Goal: Check status: Check status

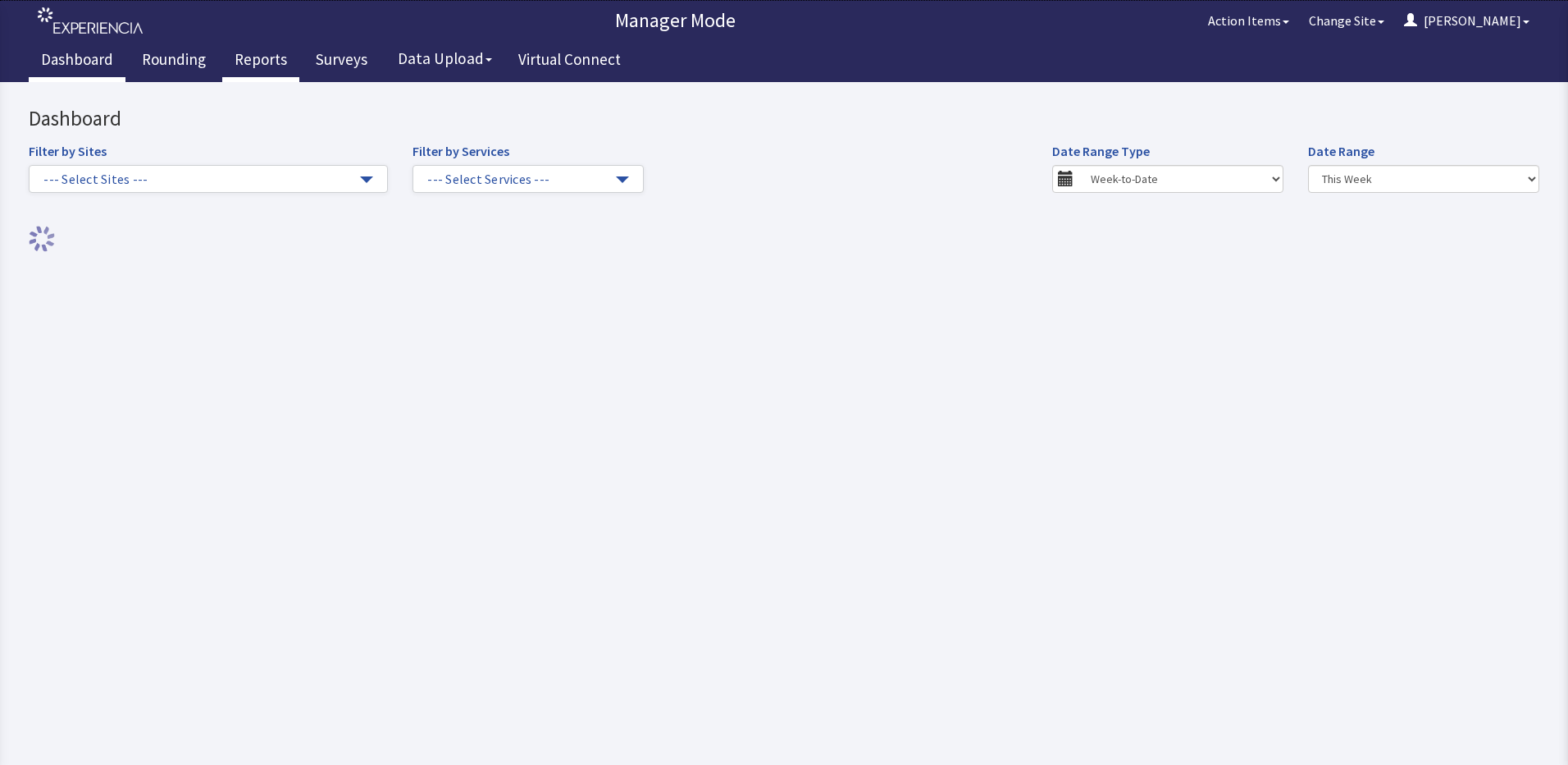
click at [265, 59] on link "Reports" at bounding box center [260, 61] width 77 height 41
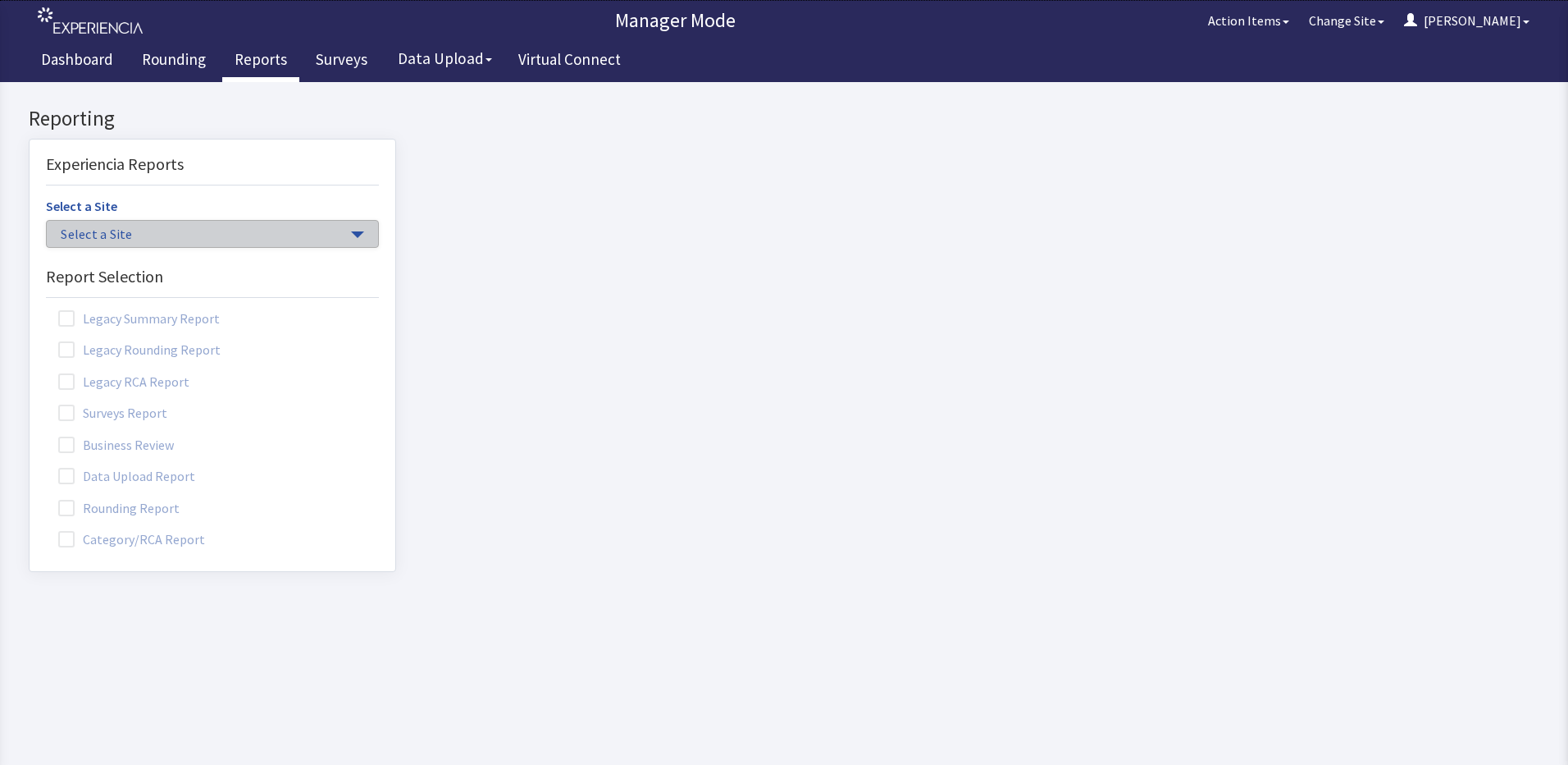
click at [346, 230] on button "Select a Site" at bounding box center [212, 234] width 333 height 28
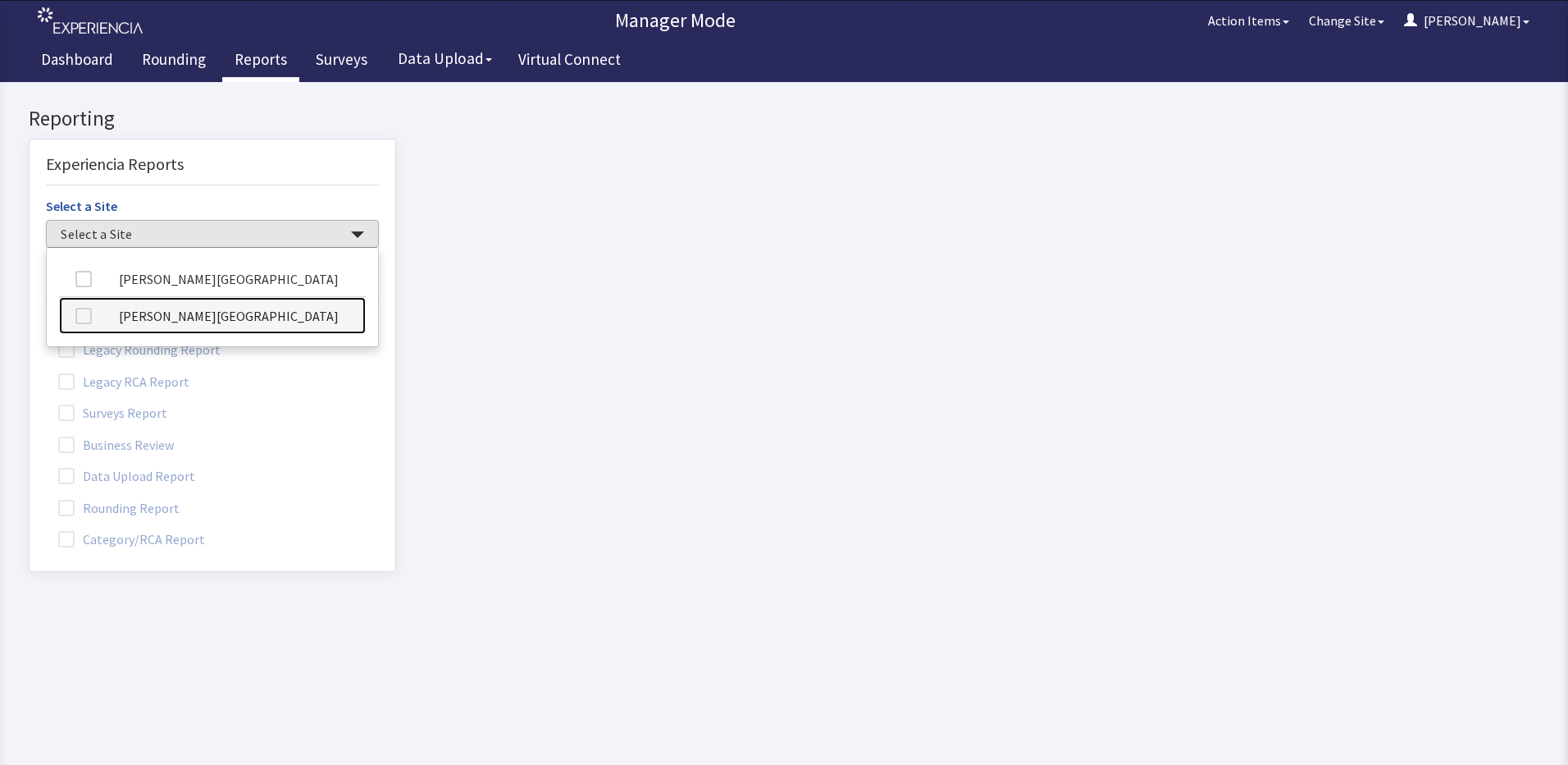
click at [262, 320] on link "[PERSON_NAME][GEOGRAPHIC_DATA]" at bounding box center [212, 316] width 307 height 37
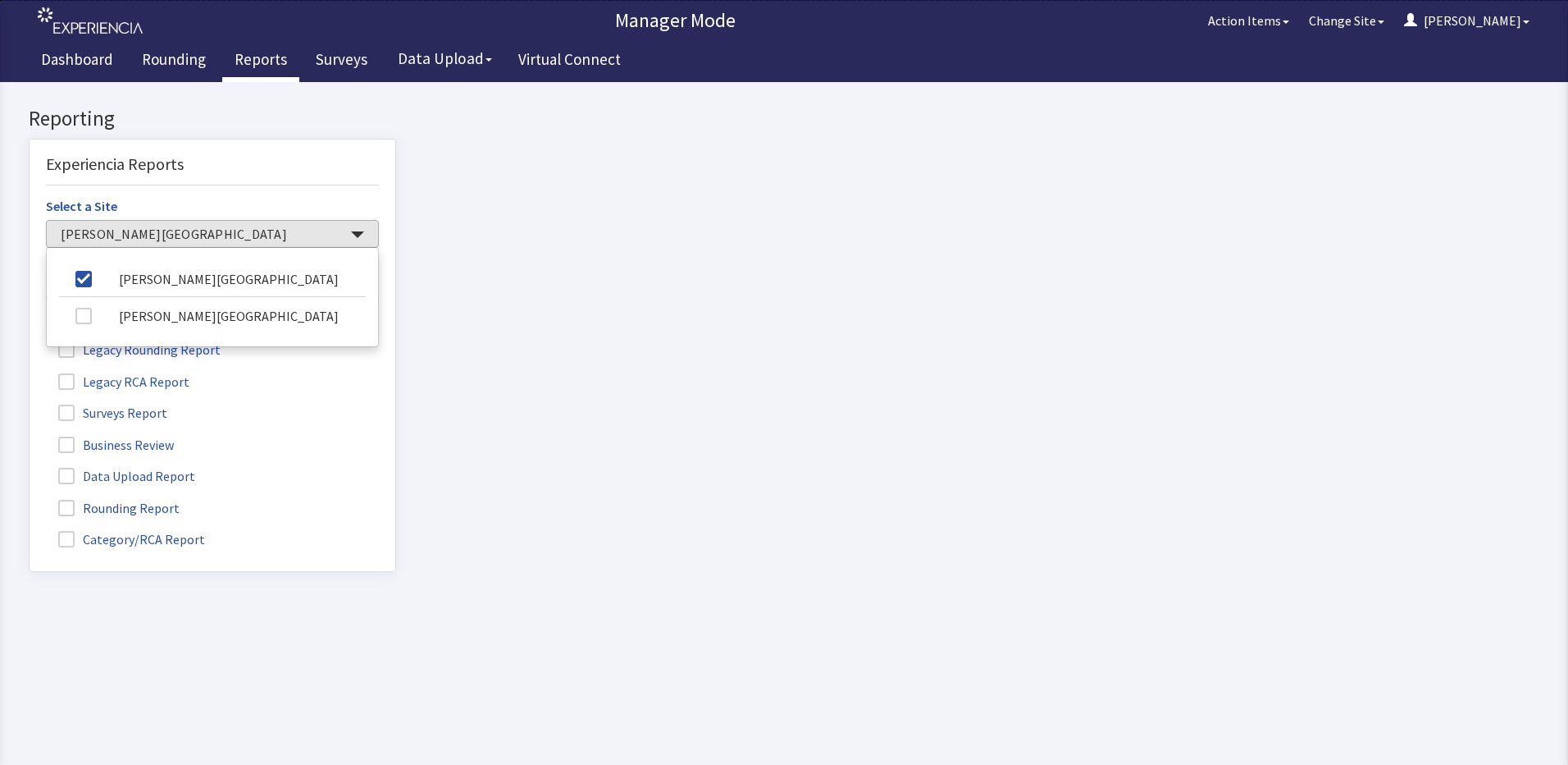
click at [67, 510] on span at bounding box center [66, 508] width 16 height 17
click at [29, 499] on input "Rounding Report" at bounding box center [29, 499] width 0 height 0
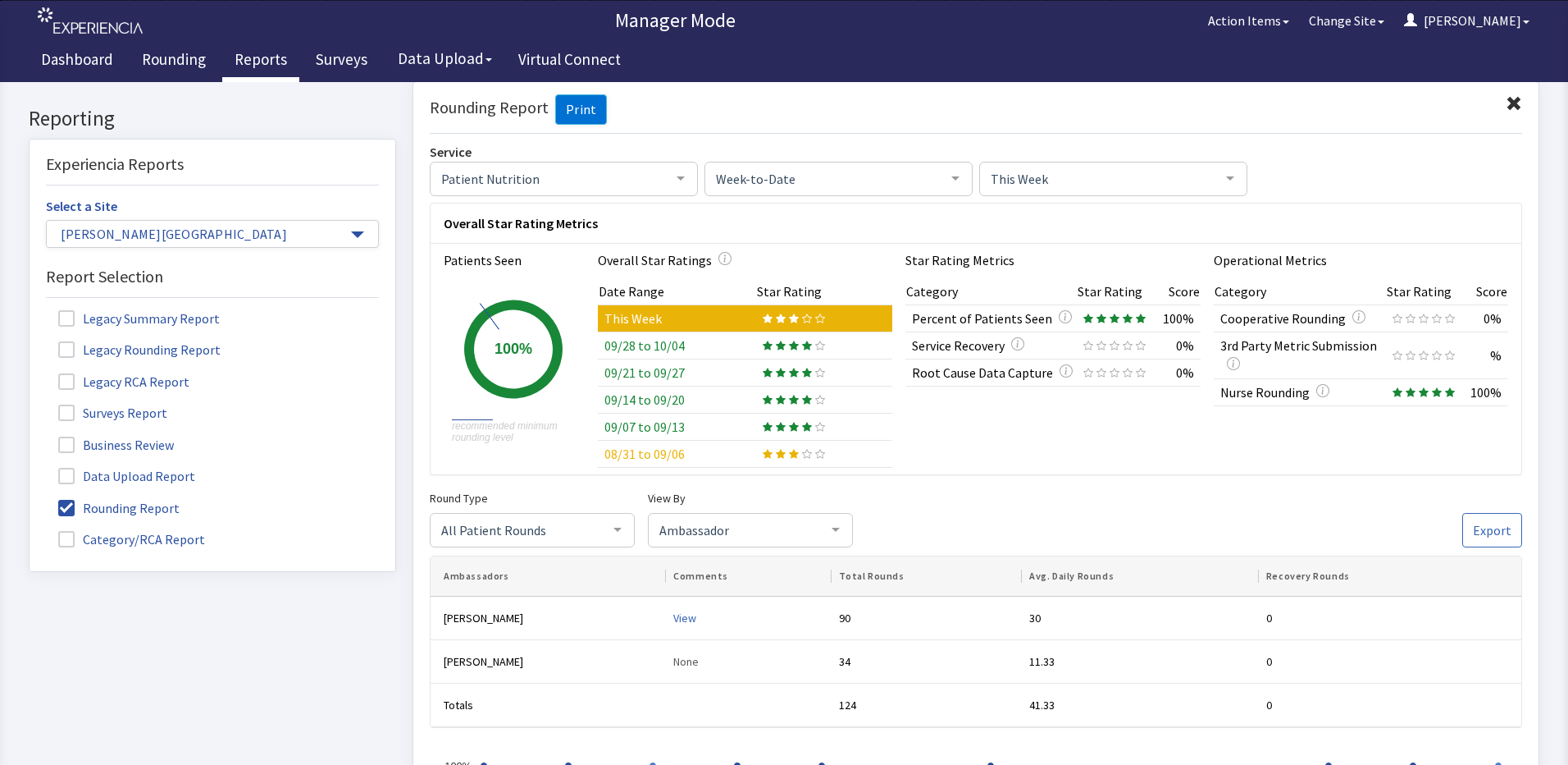
scroll to position [83, 0]
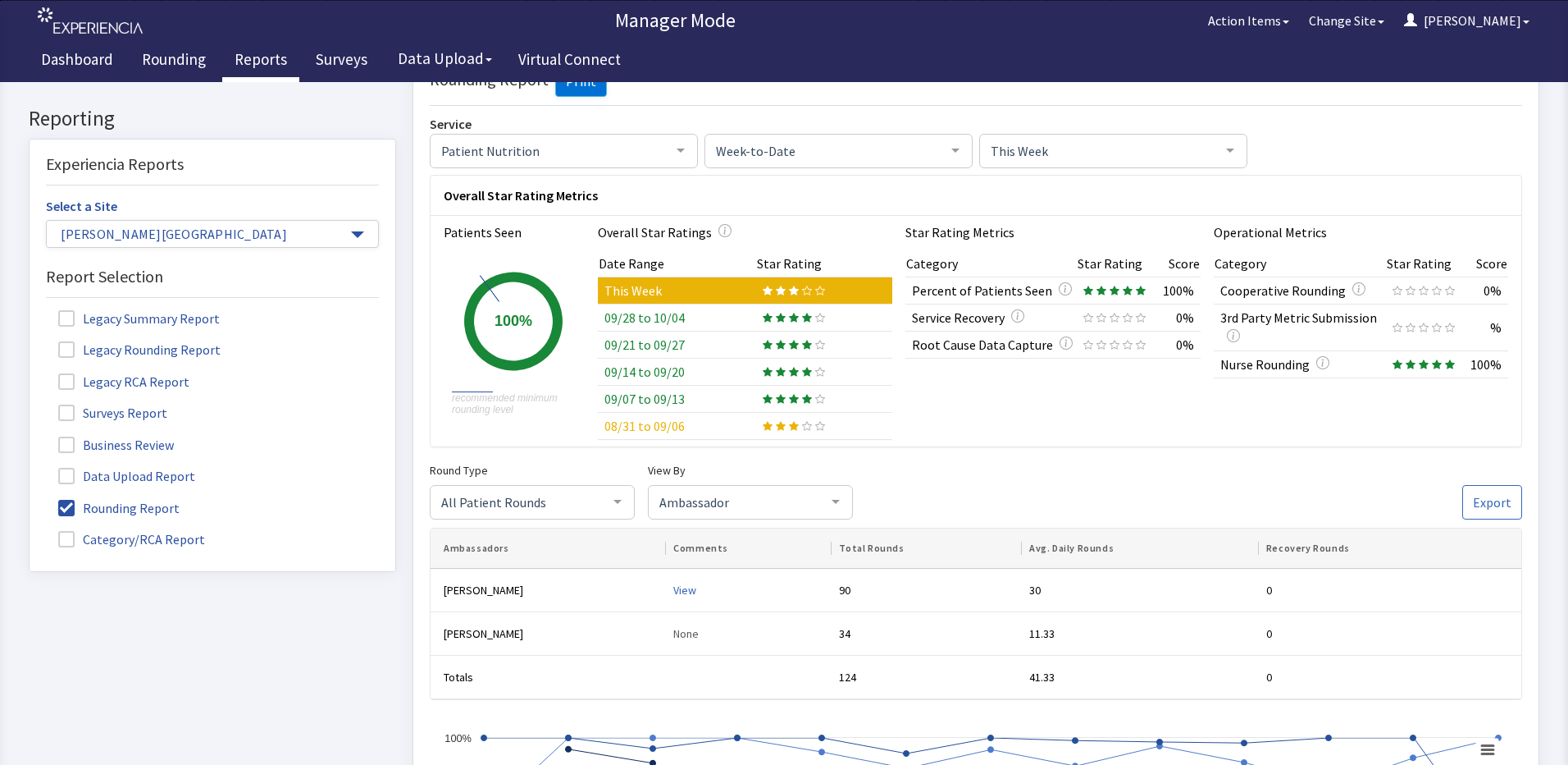
click at [696, 316] on td "09/28 to 10/04" at bounding box center [676, 318] width 158 height 27
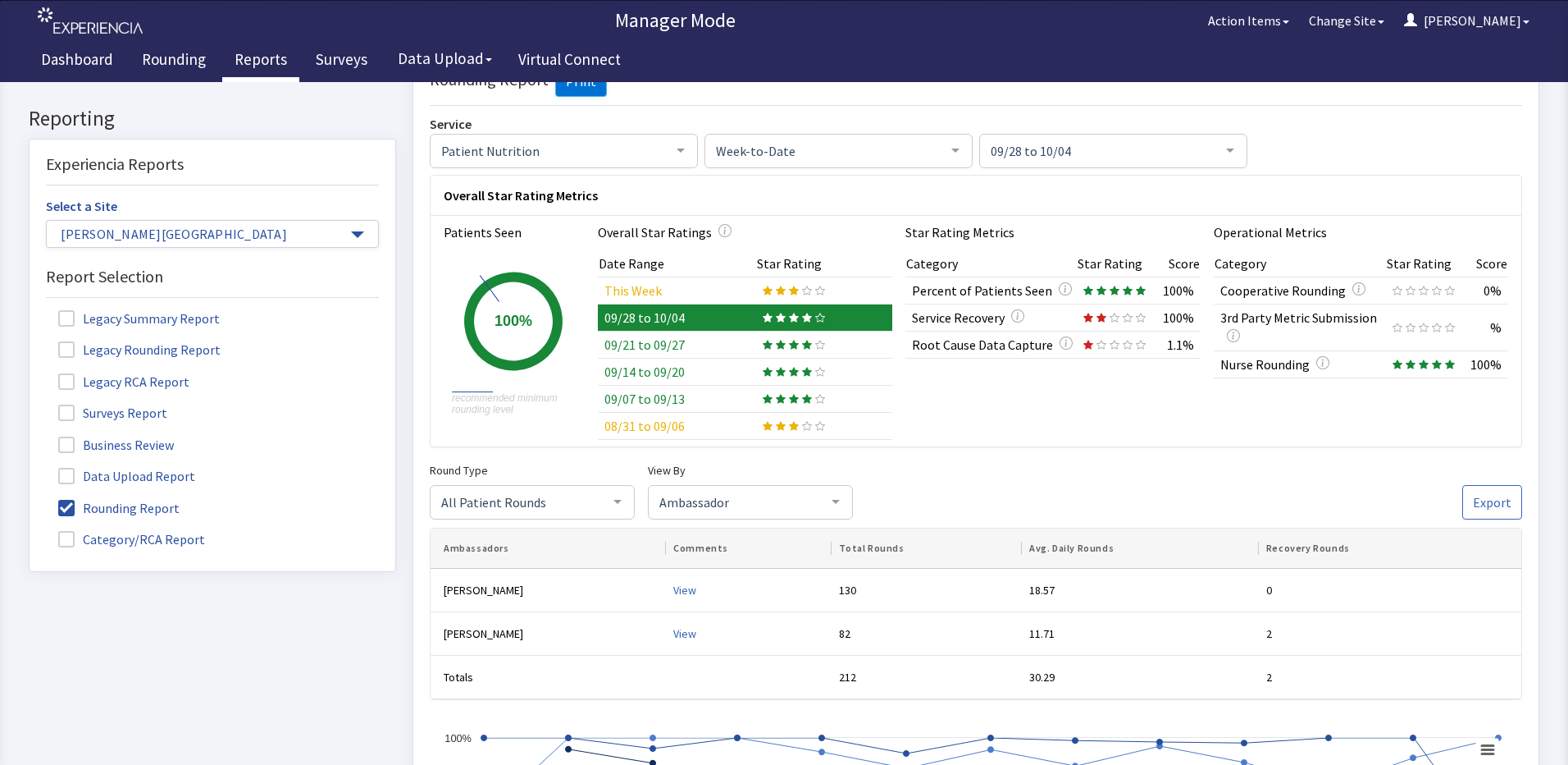
click at [686, 338] on td "09/21 to 09/27" at bounding box center [676, 345] width 158 height 27
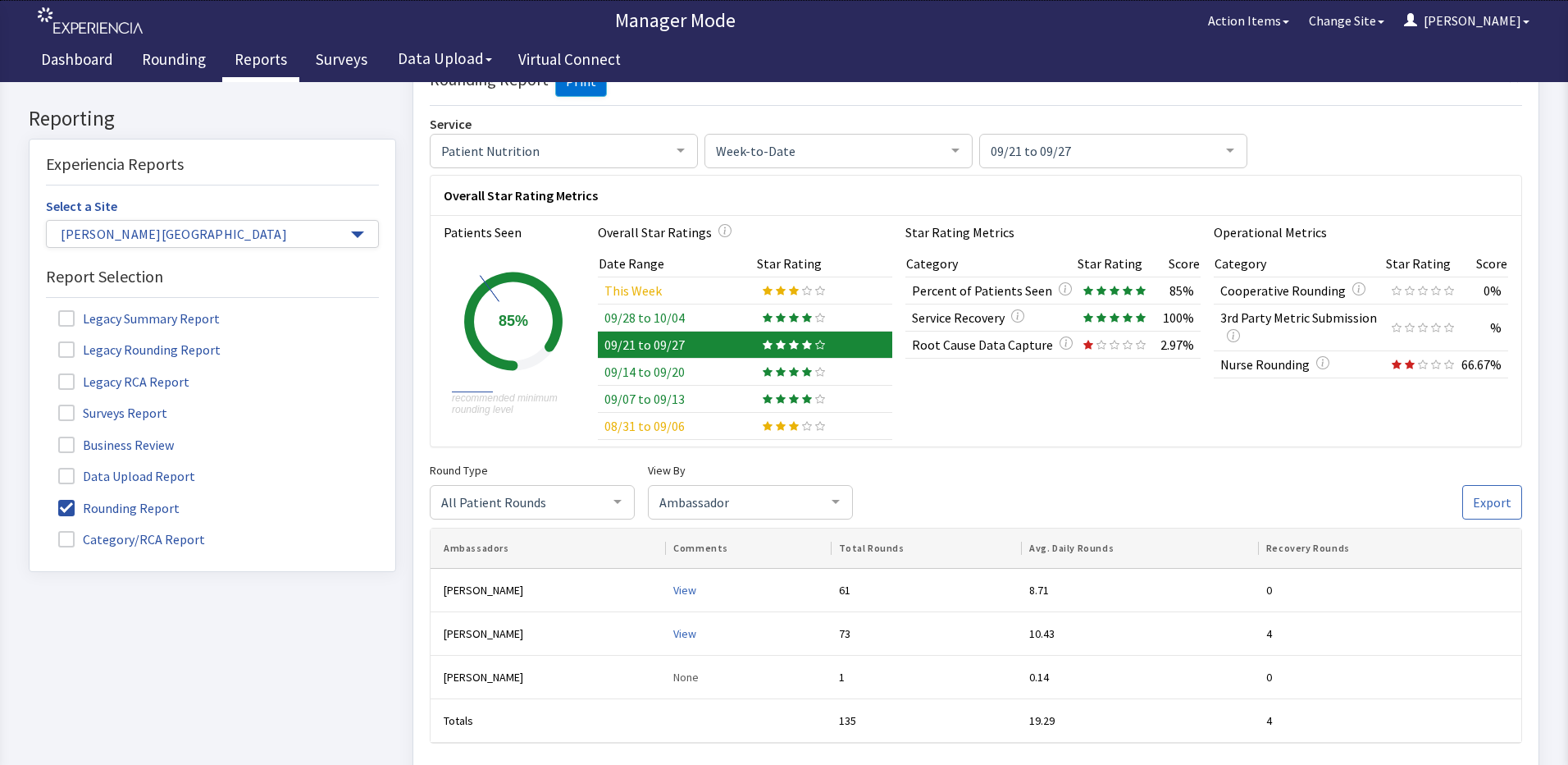
click at [682, 314] on td "09/28 to 10/04" at bounding box center [676, 318] width 158 height 27
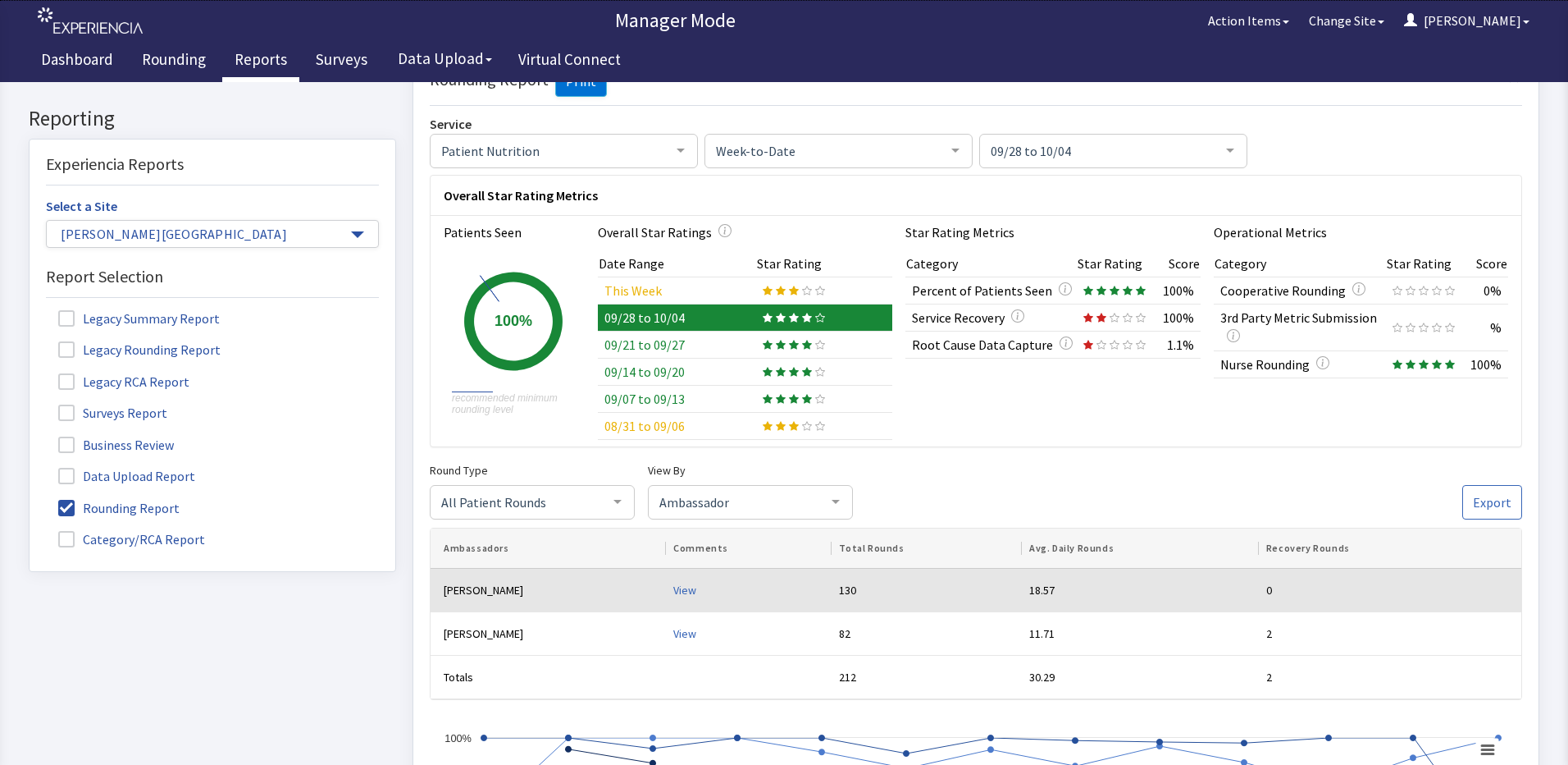
click at [673, 588] on div "View" at bounding box center [749, 589] width 152 height 17
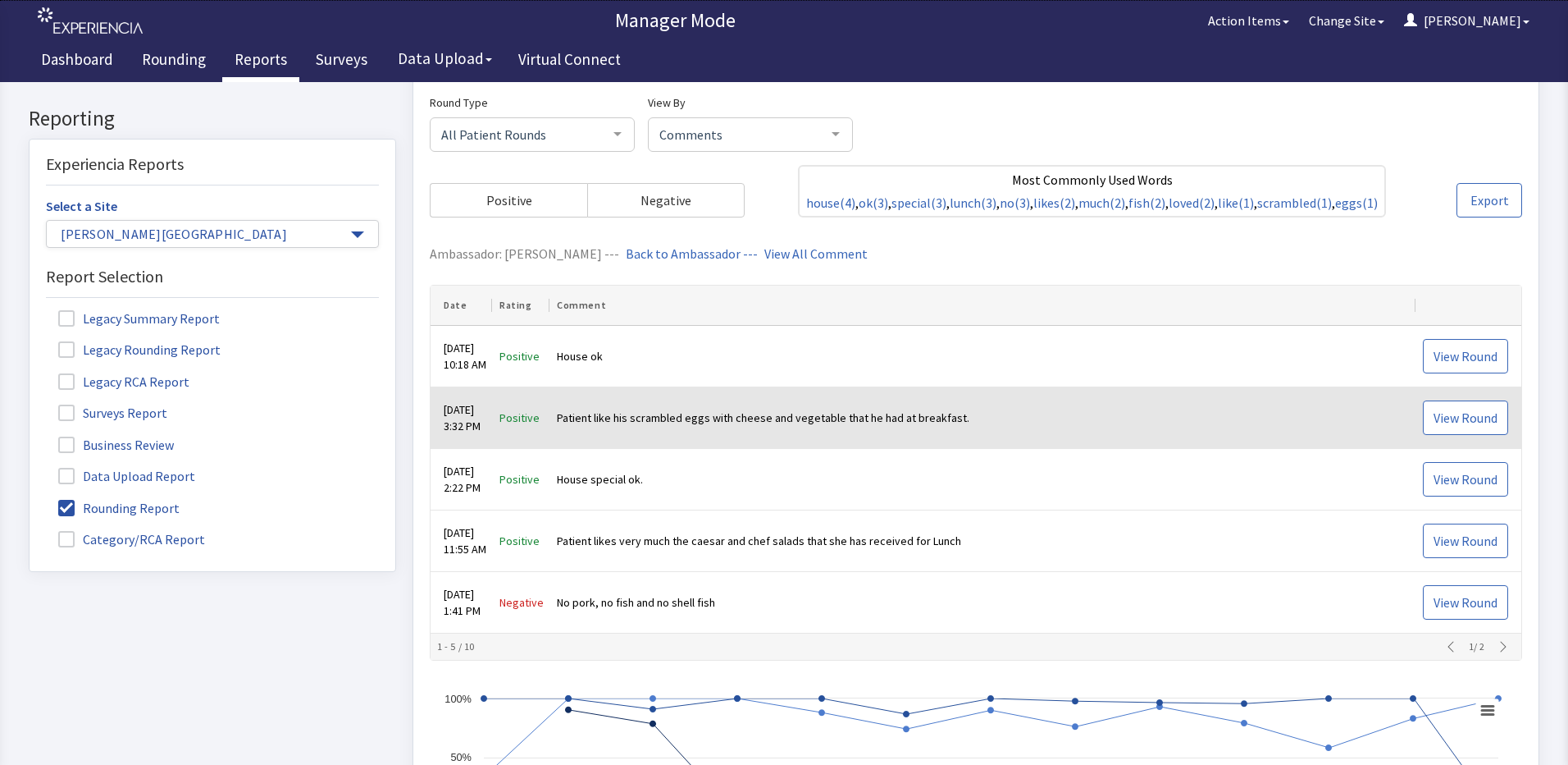
scroll to position [492, 0]
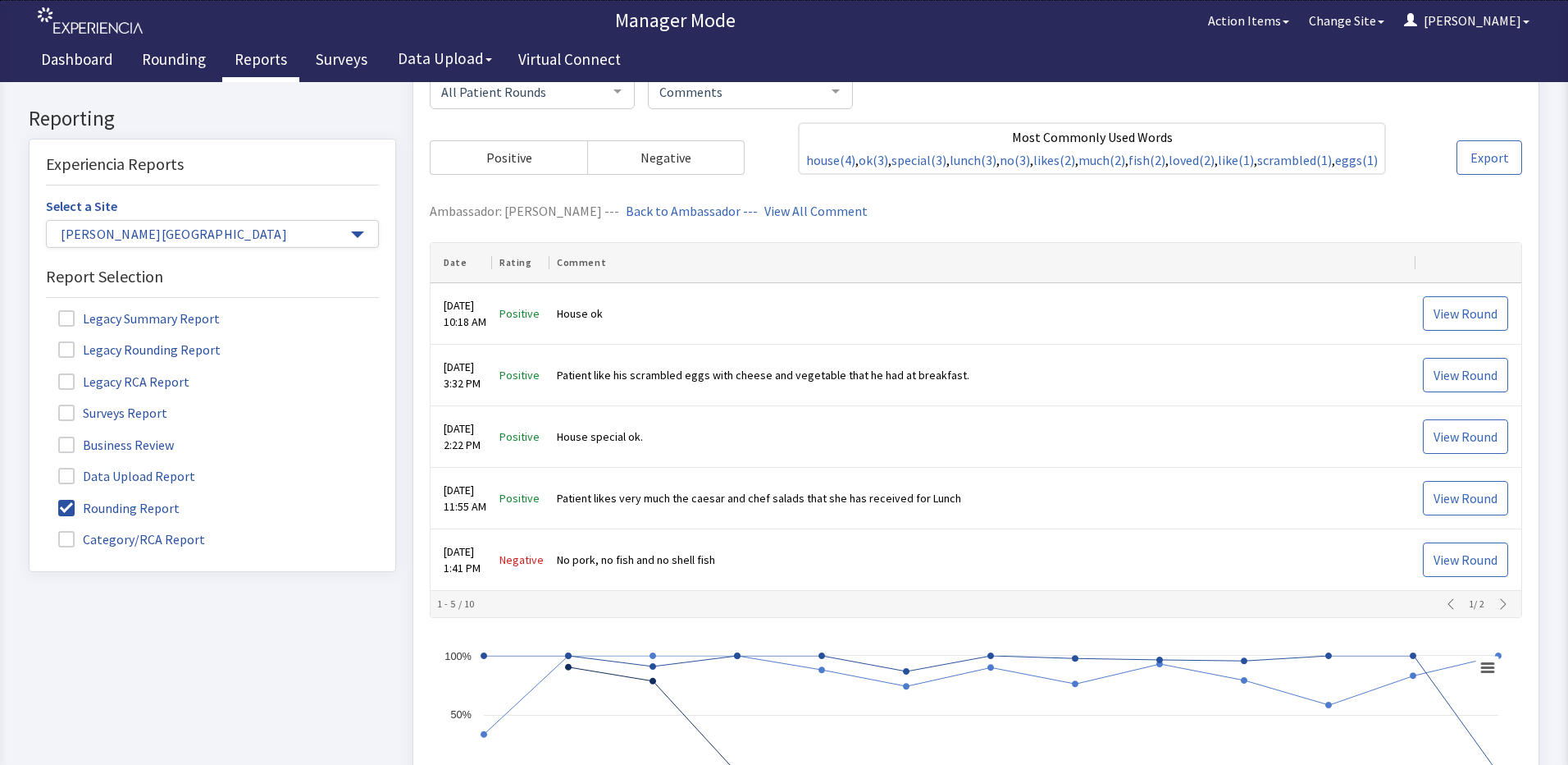
click at [1497, 602] on icon "button" at bounding box center [1504, 605] width 14 height 14
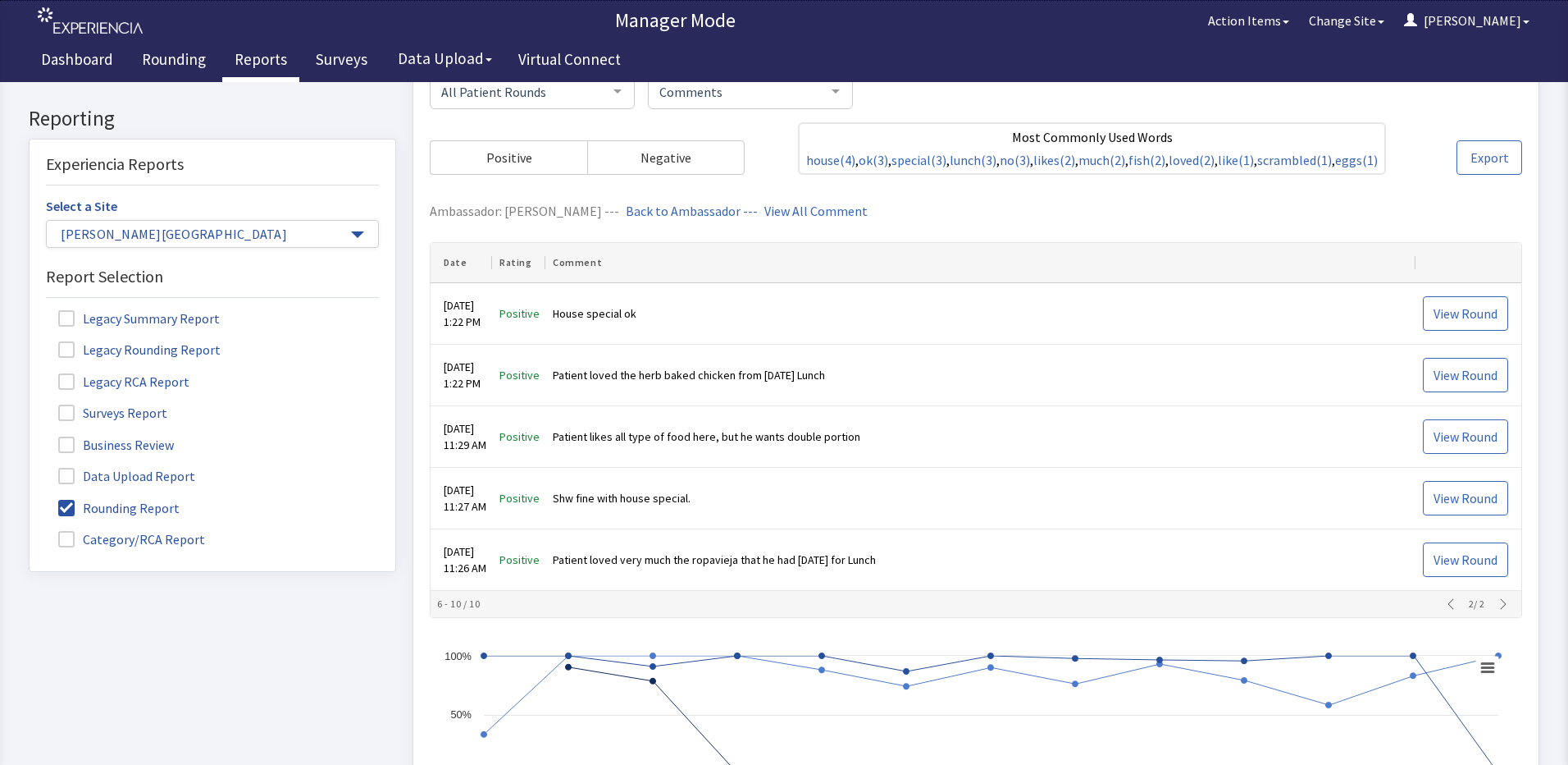
click at [1490, 602] on div "2 / 2" at bounding box center [1477, 605] width 76 height 14
click at [664, 215] on link "Back to Ambassador ---" at bounding box center [692, 212] width 132 height 17
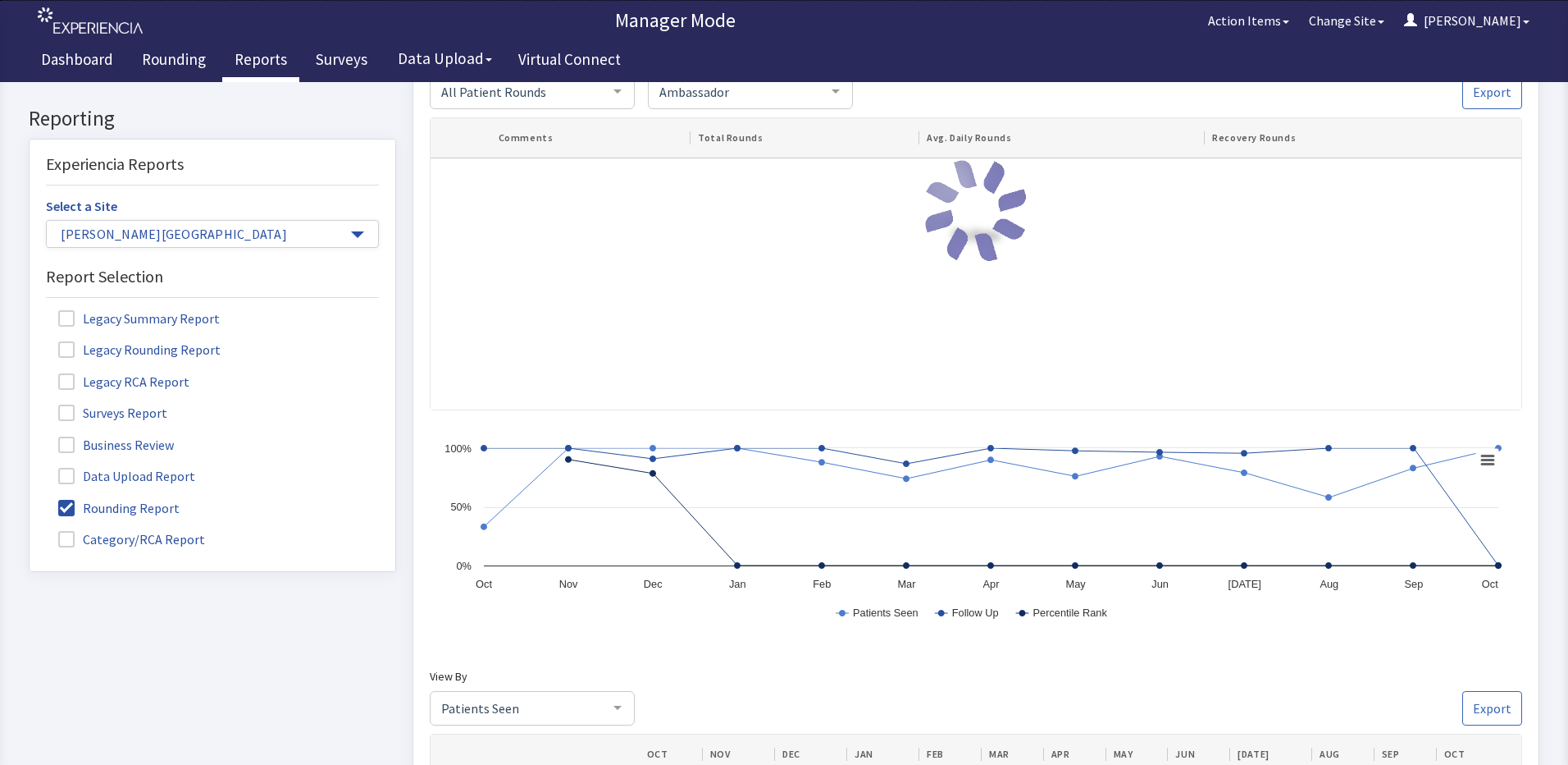
scroll to position [114, 0]
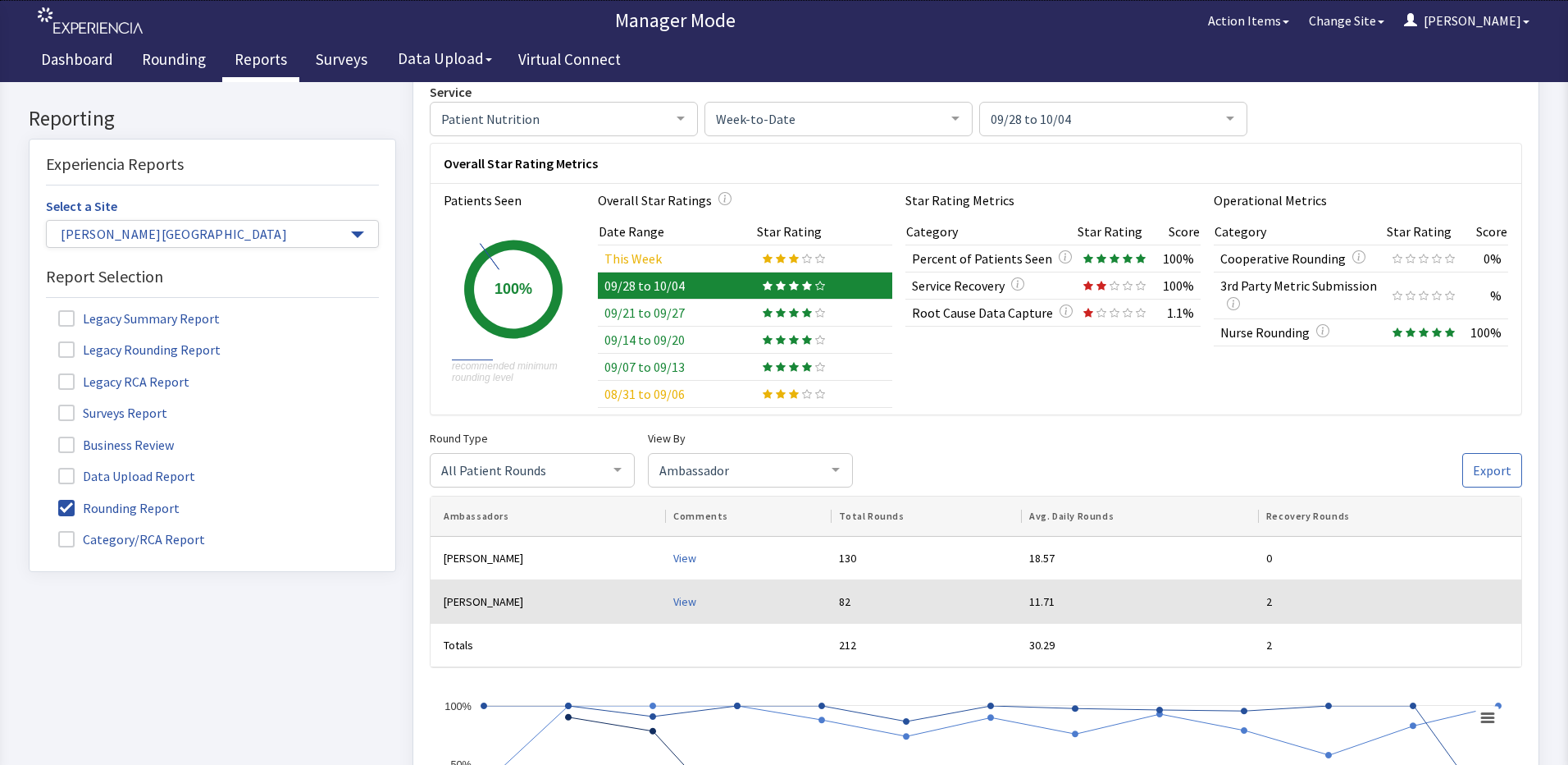
click at [673, 602] on div "View" at bounding box center [749, 601] width 152 height 17
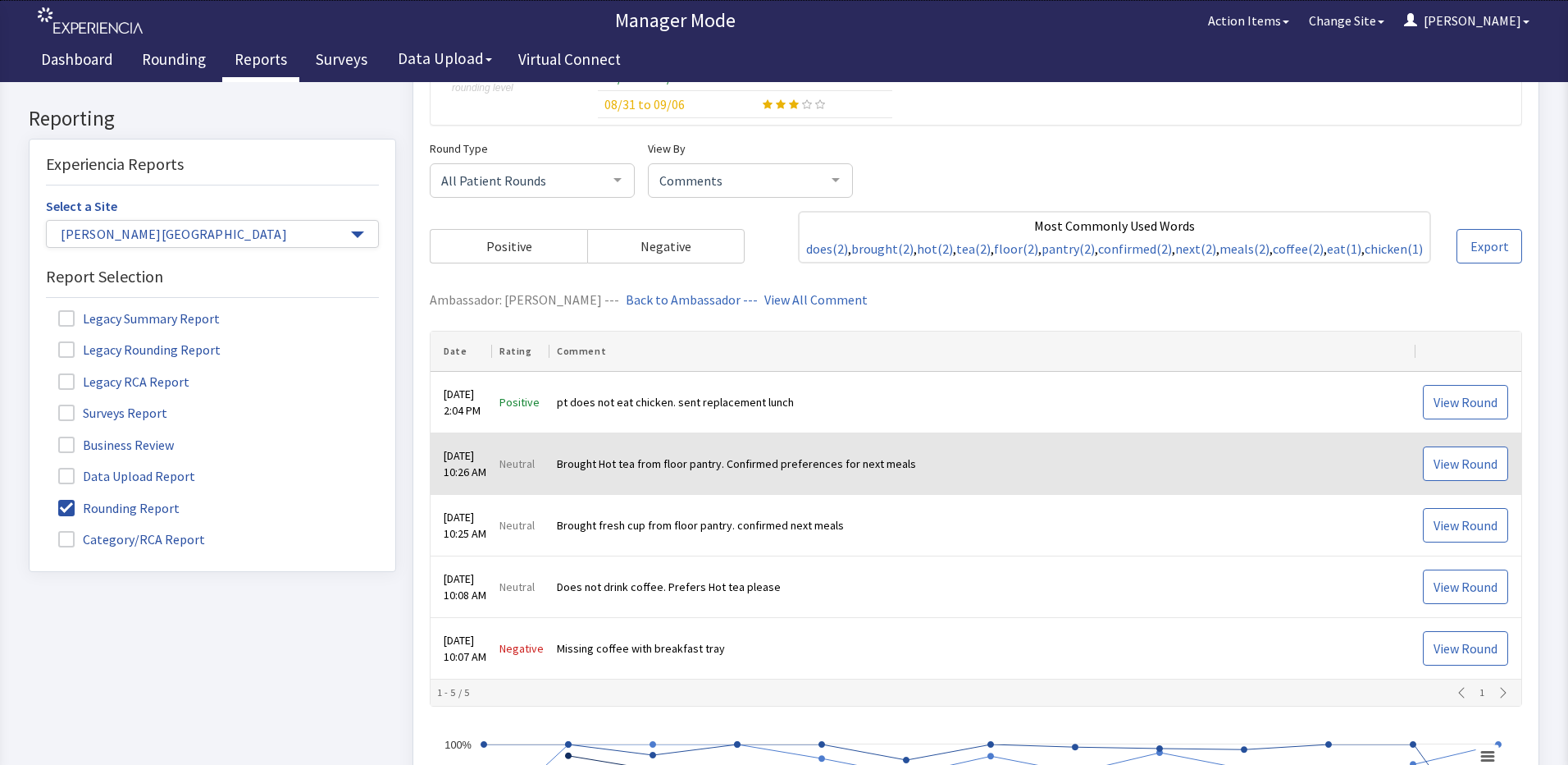
scroll to position [443, 0]
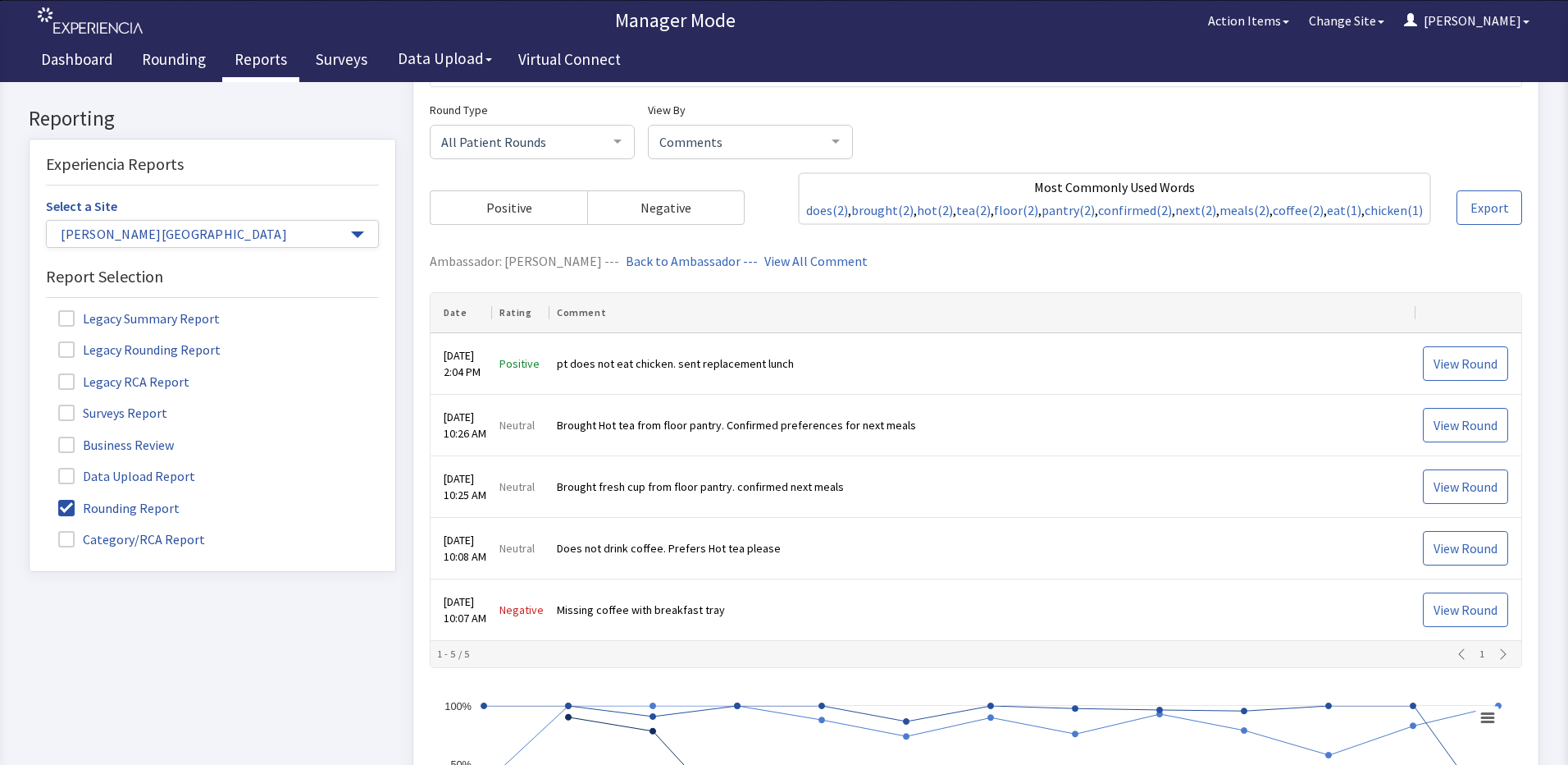
click at [1489, 661] on div "1" at bounding box center [1482, 655] width 65 height 14
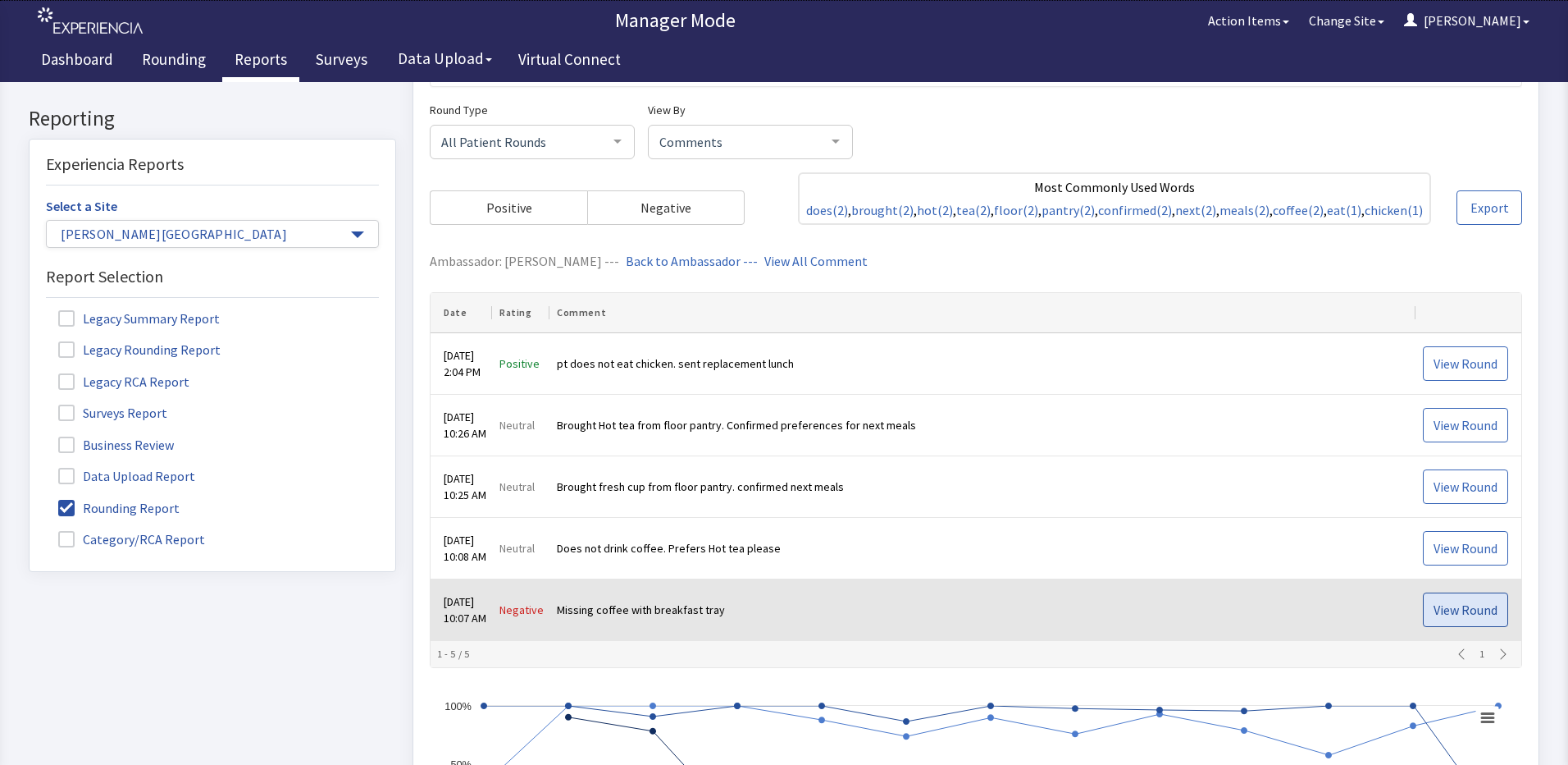
click at [1441, 620] on span "View Round" at bounding box center [1466, 611] width 64 height 19
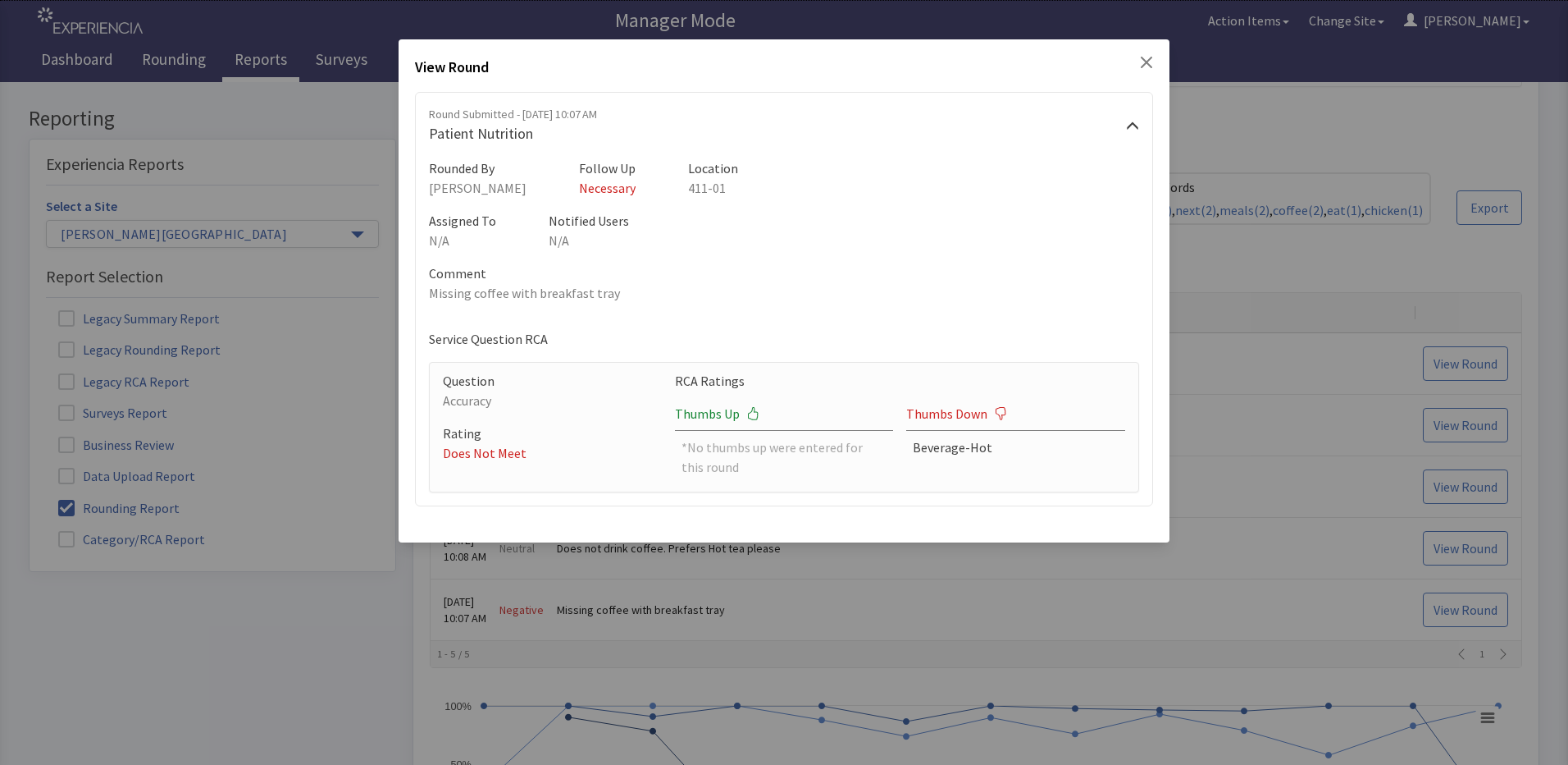
click at [1146, 61] on icon "Close" at bounding box center [1147, 62] width 12 height 12
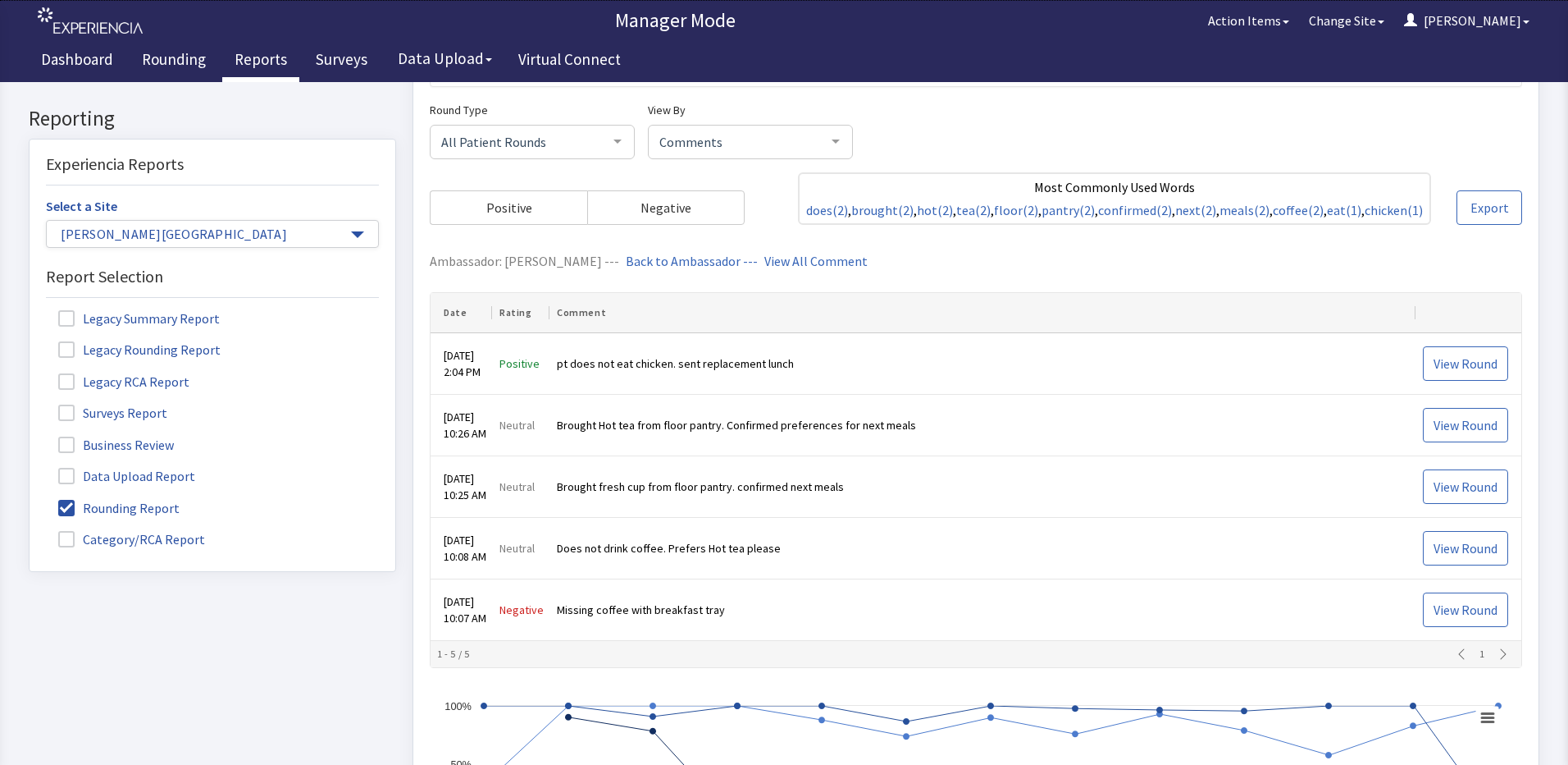
click at [536, 320] on span "Rating" at bounding box center [519, 314] width 40 height 14
click at [586, 320] on span "Comment" at bounding box center [584, 314] width 55 height 14
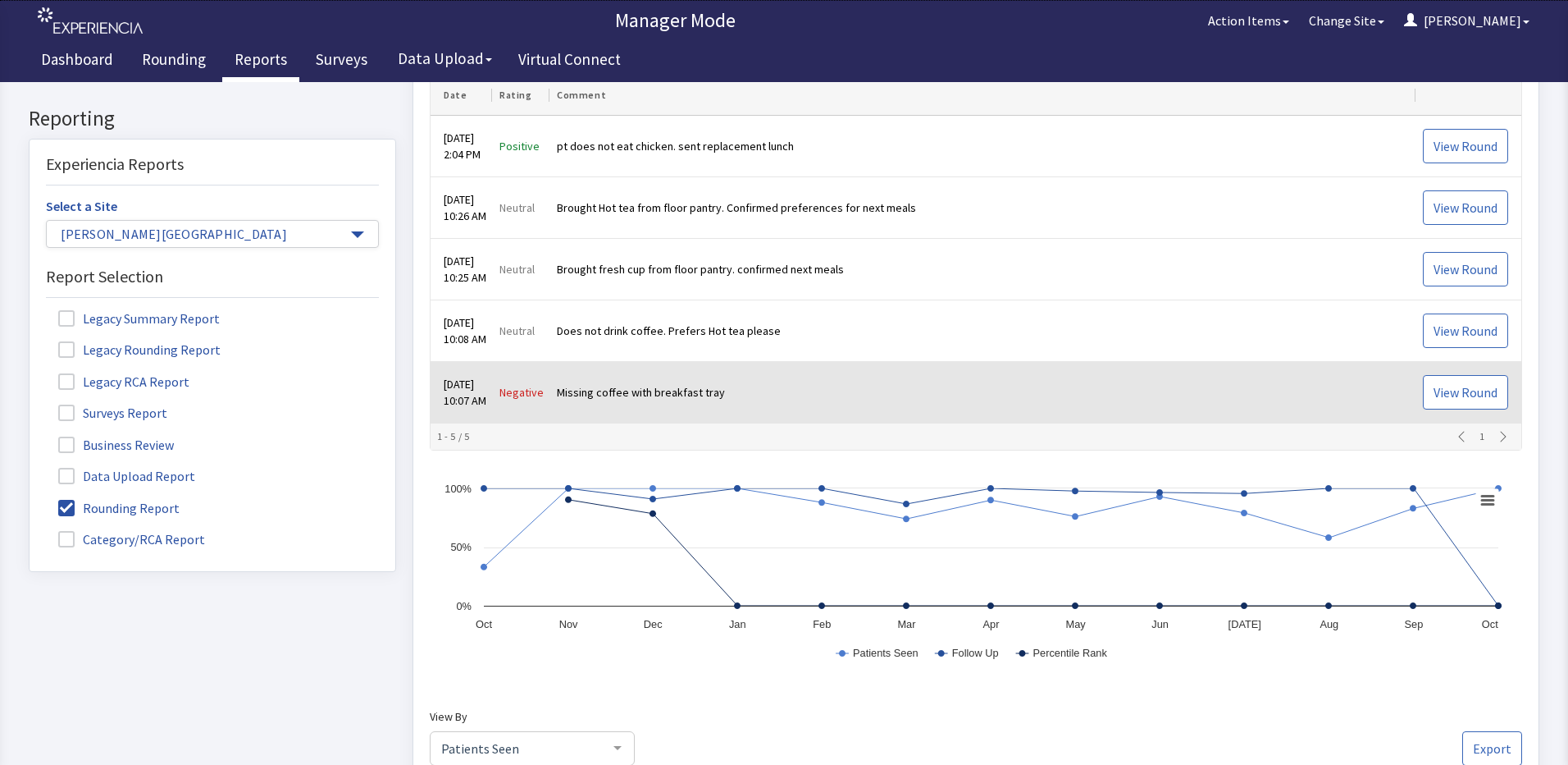
scroll to position [167, 0]
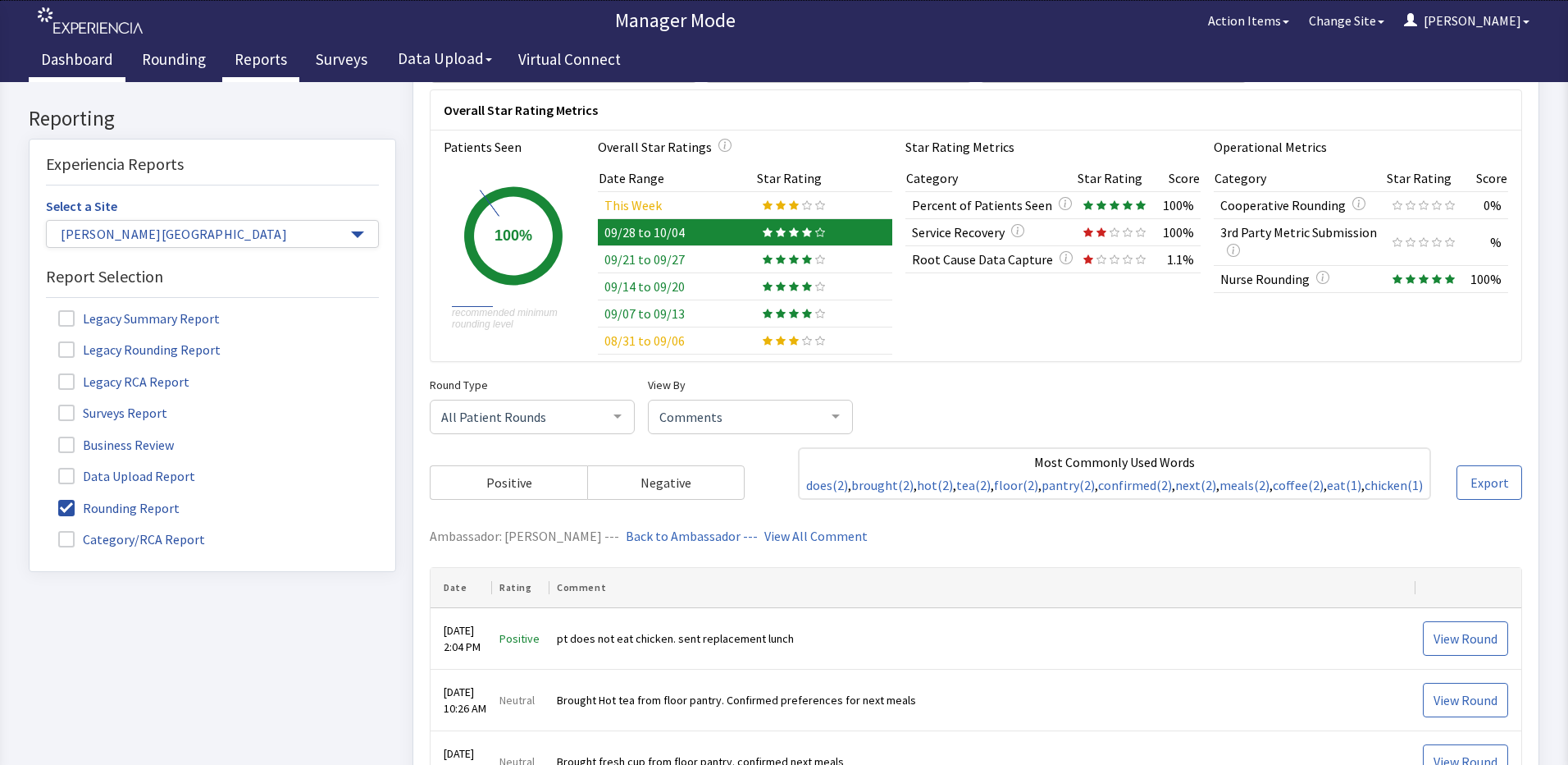
click at [77, 51] on link "Dashboard" at bounding box center [78, 61] width 97 height 41
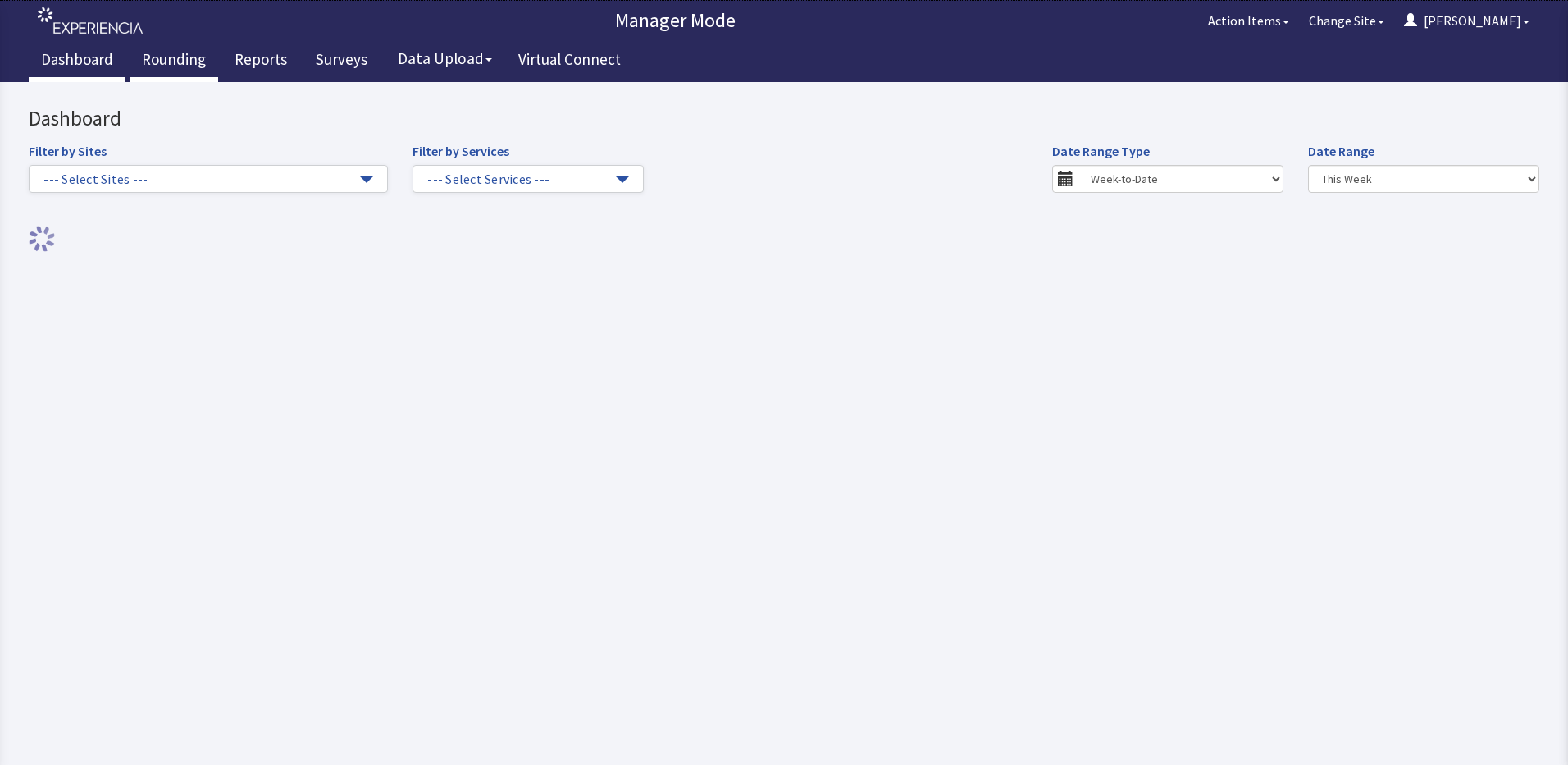
click at [172, 54] on link "Rounding" at bounding box center [174, 61] width 88 height 41
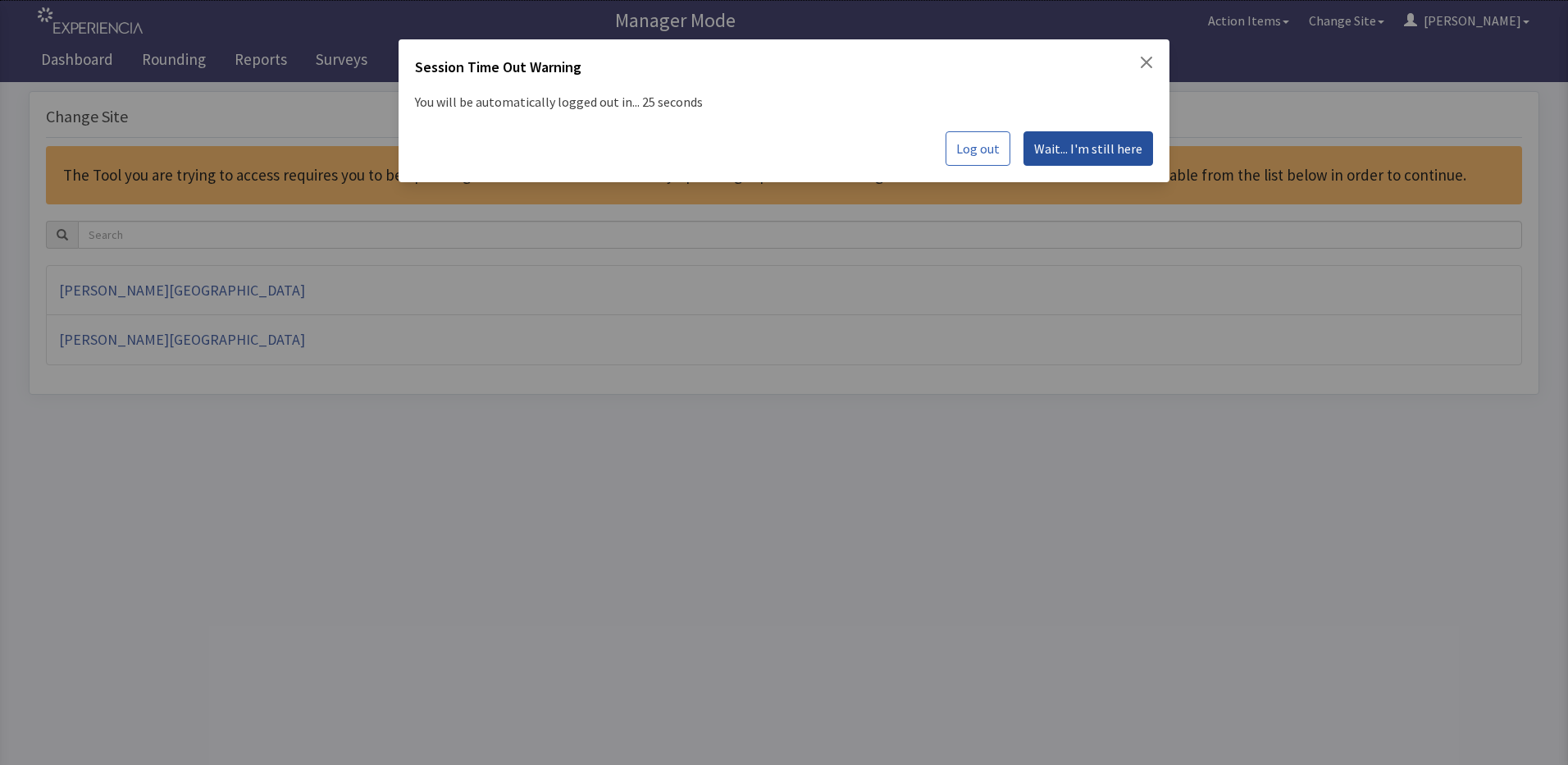
click at [1065, 154] on span "Wait... I'm still here" at bounding box center [1089, 149] width 109 height 19
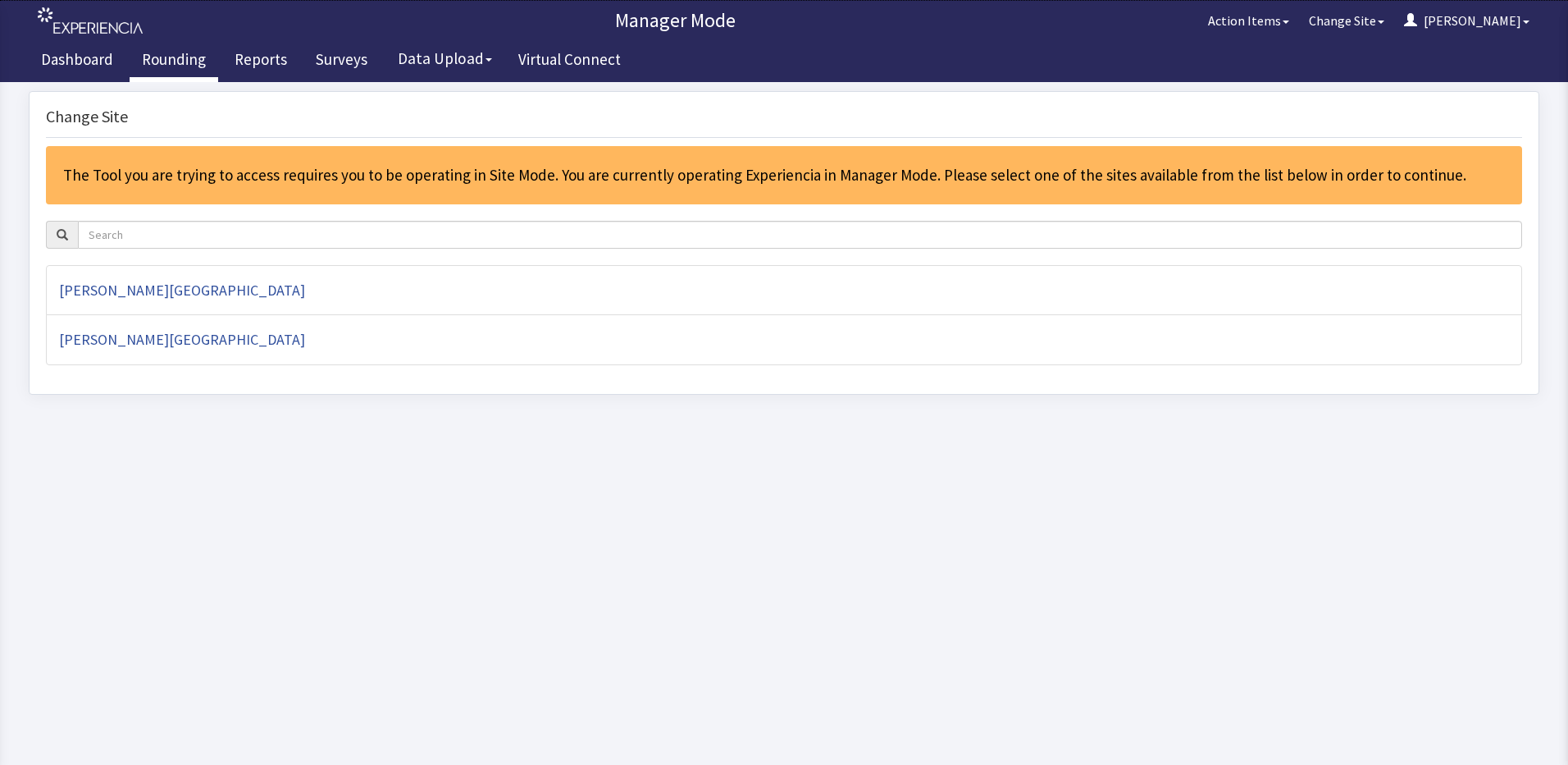
click at [191, 58] on link "Rounding" at bounding box center [174, 61] width 88 height 41
